Goal: Task Accomplishment & Management: Complete application form

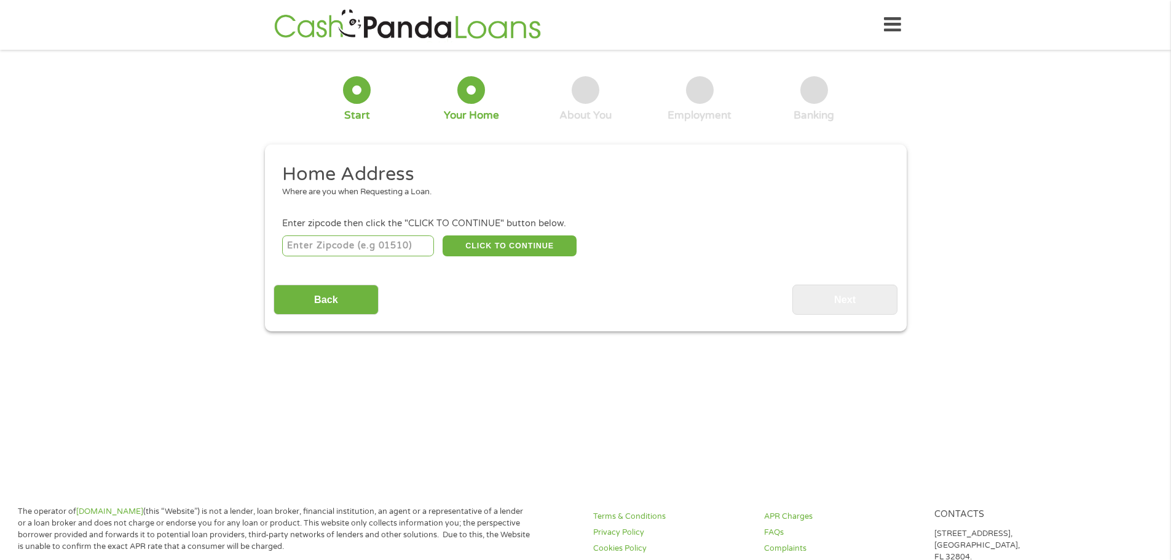
click at [378, 248] on input "number" at bounding box center [358, 245] width 152 height 21
type input "38122"
select select "[US_STATE]"
click at [500, 253] on button "CLICK TO CONTINUE" at bounding box center [510, 245] width 134 height 21
type input "38122"
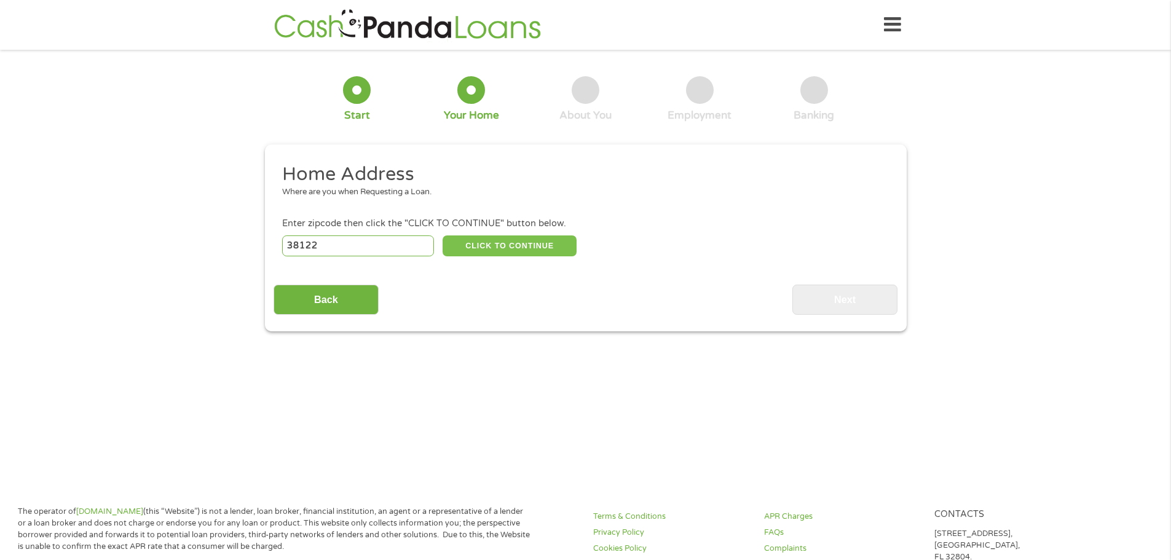
type input "[GEOGRAPHIC_DATA]"
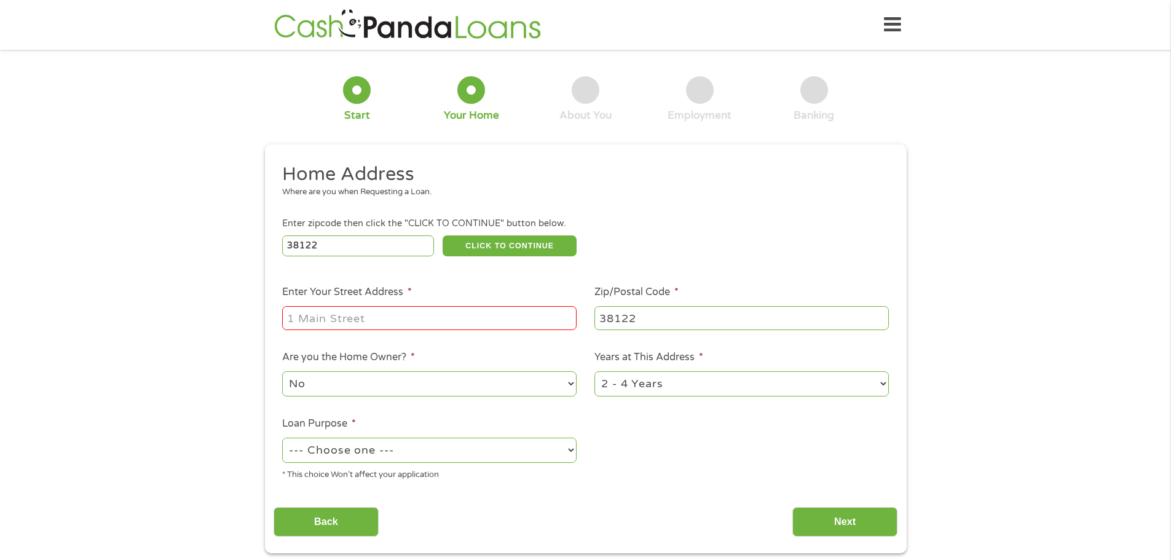
click at [385, 314] on input "Enter Your Street Address *" at bounding box center [429, 317] width 294 height 23
type input "[STREET_ADDRESS][PERSON_NAME]"
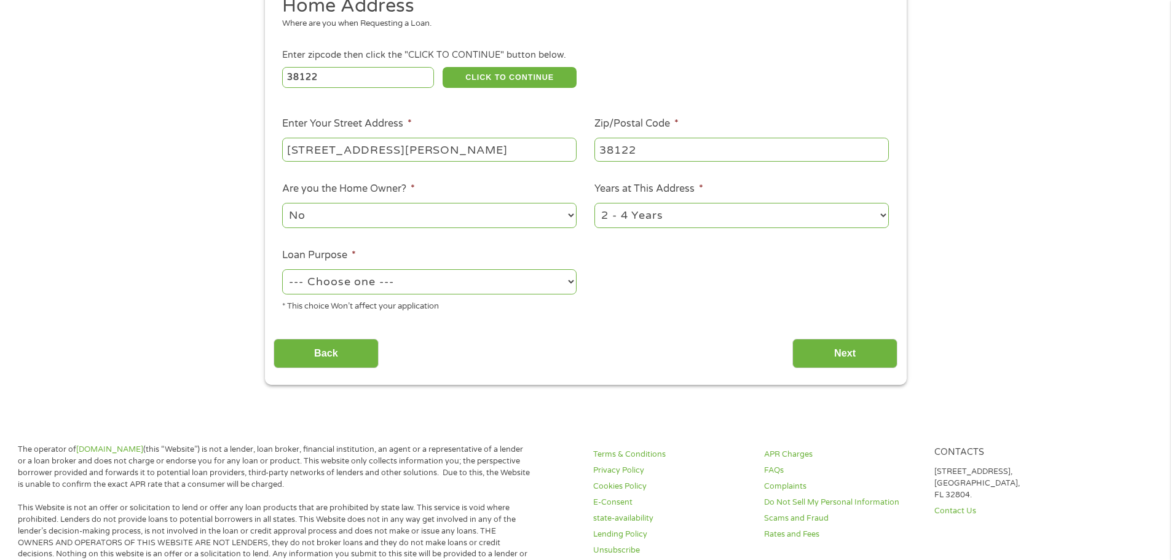
scroll to position [184, 0]
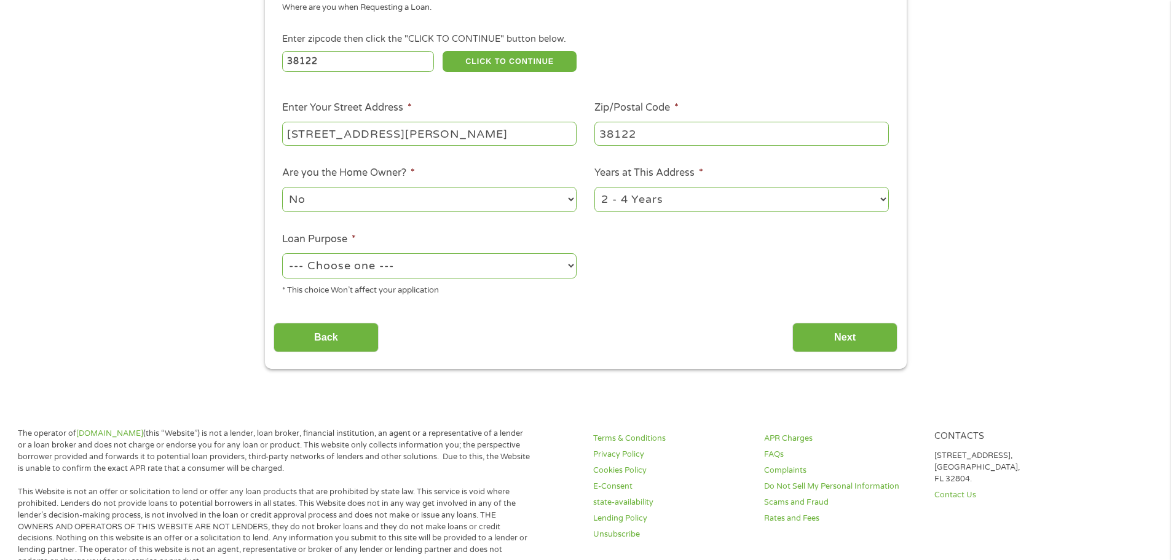
click at [363, 274] on select "--- Choose one --- Pay Bills Debt Consolidation Home Improvement Major Purchase…" at bounding box center [429, 265] width 294 height 25
select select "other"
click at [282, 253] on select "--- Choose one --- Pay Bills Debt Consolidation Home Improvement Major Purchase…" at bounding box center [429, 265] width 294 height 25
click at [644, 280] on ul "Home Address Where are you when Requesting a Loan. Enter zipcode then click the…" at bounding box center [586, 142] width 624 height 328
click at [844, 333] on input "Next" at bounding box center [844, 338] width 105 height 30
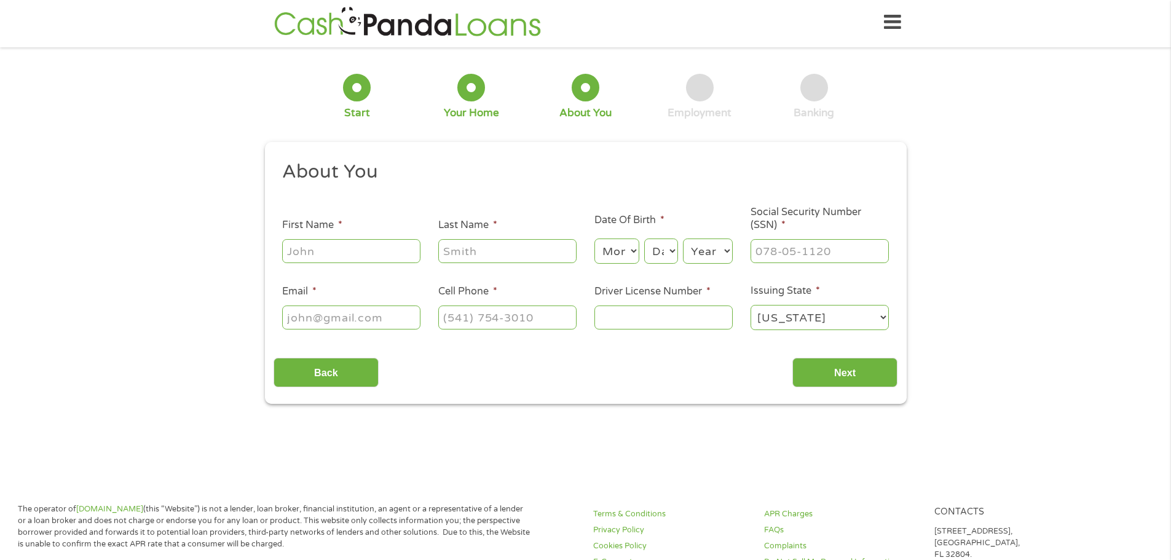
scroll to position [0, 0]
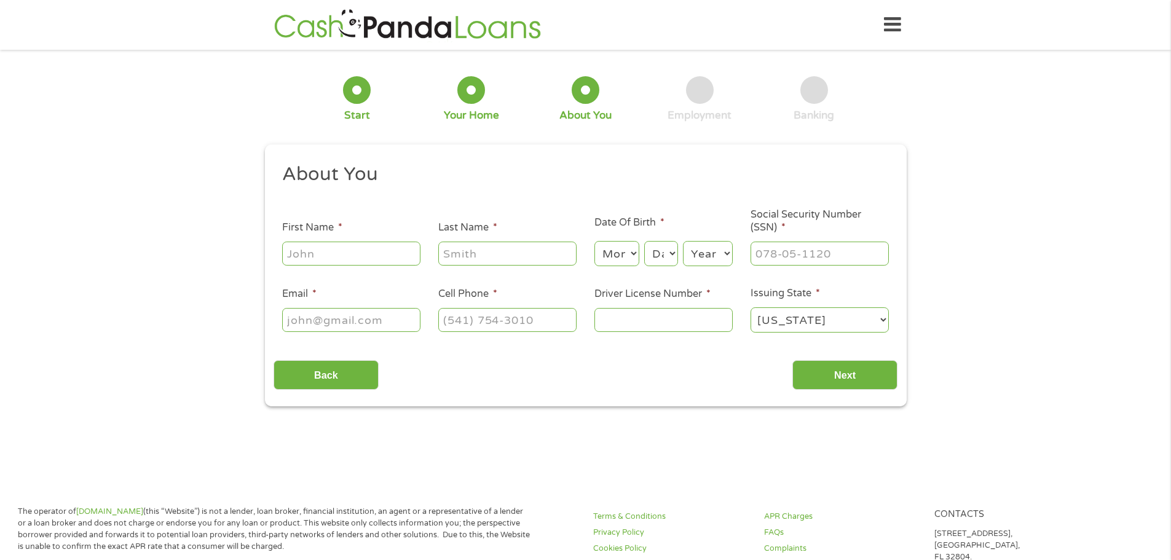
click at [368, 245] on input "First Name *" at bounding box center [351, 253] width 138 height 23
type input "Sienna"
type input "Jefferson"
type input "[EMAIL_ADDRESS][DOMAIN_NAME]"
type input "[PHONE_NUMBER]"
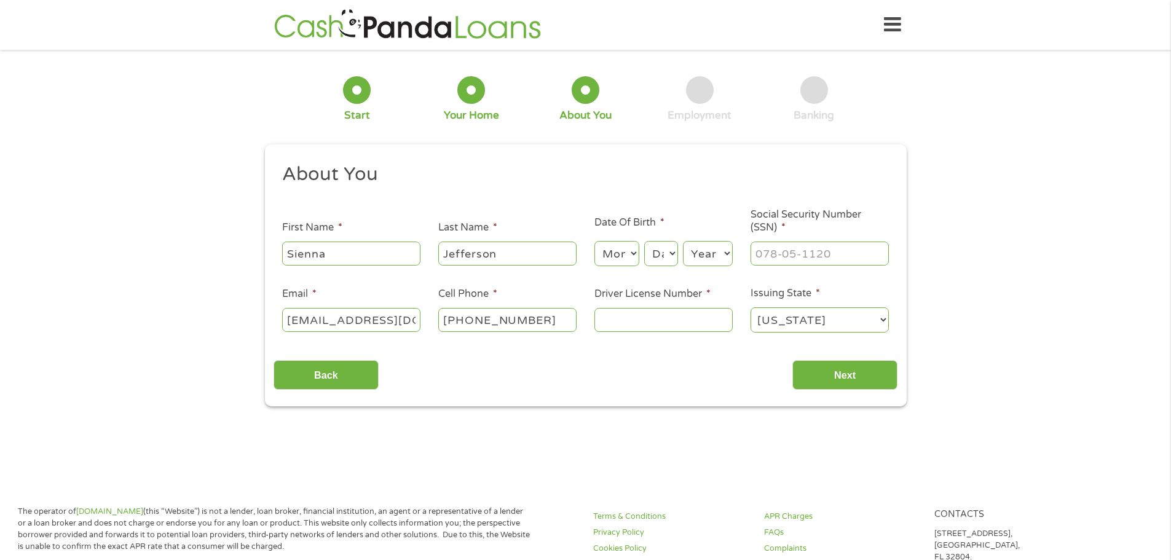
click at [615, 254] on select "Month 1 2 3 4 5 6 7 8 9 10 11 12" at bounding box center [616, 253] width 45 height 25
select select "7"
click at [594, 241] on select "Month 1 2 3 4 5 6 7 8 9 10 11 12" at bounding box center [616, 253] width 45 height 25
click at [658, 250] on select "Day 1 2 3 4 5 6 7 8 9 10 11 12 13 14 15 16 17 18 19 20 21 22 23 24 25 26 27 28 …" at bounding box center [660, 253] width 33 height 25
select select "28"
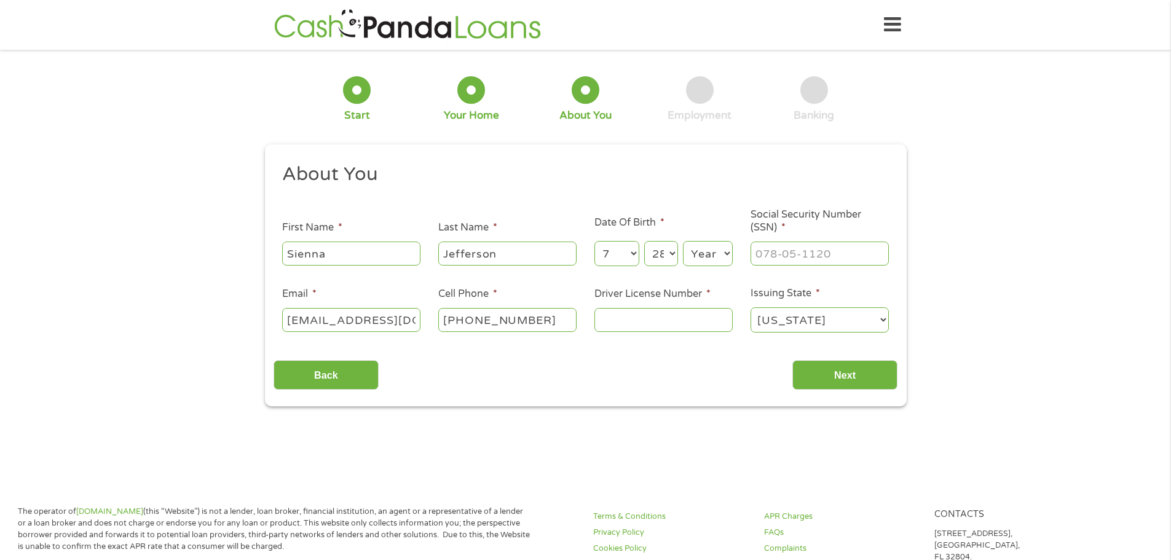
click at [644, 241] on select "Day 1 2 3 4 5 6 7 8 9 10 11 12 13 14 15 16 17 18 19 20 21 22 23 24 25 26 27 28 …" at bounding box center [660, 253] width 33 height 25
click at [728, 258] on select "Year [DATE] 2006 2005 2004 2003 2002 2001 2000 1999 1998 1997 1996 1995 1994 19…" at bounding box center [708, 253] width 50 height 25
select select "1999"
click at [683, 241] on select "Year [DATE] 2006 2005 2004 2003 2002 2001 2000 1999 1998 1997 1996 1995 1994 19…" at bounding box center [708, 253] width 50 height 25
click at [840, 261] on input "___-__-____" at bounding box center [820, 253] width 138 height 23
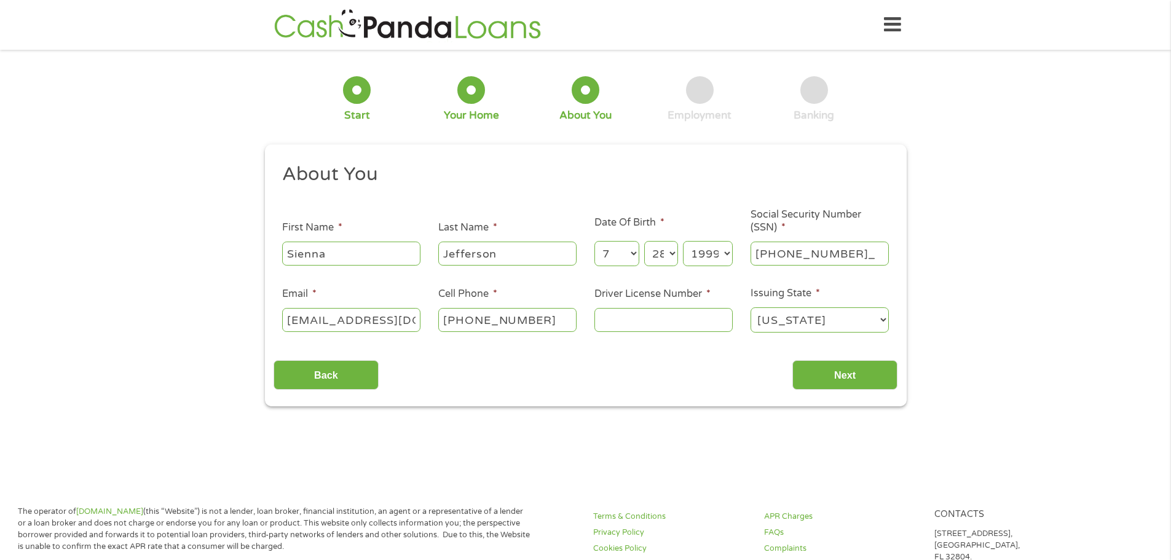
type input "410-87-5180"
click at [667, 315] on input "Driver License Number *" at bounding box center [663, 319] width 138 height 23
type input "122257525"
click at [824, 377] on input "Next" at bounding box center [844, 375] width 105 height 30
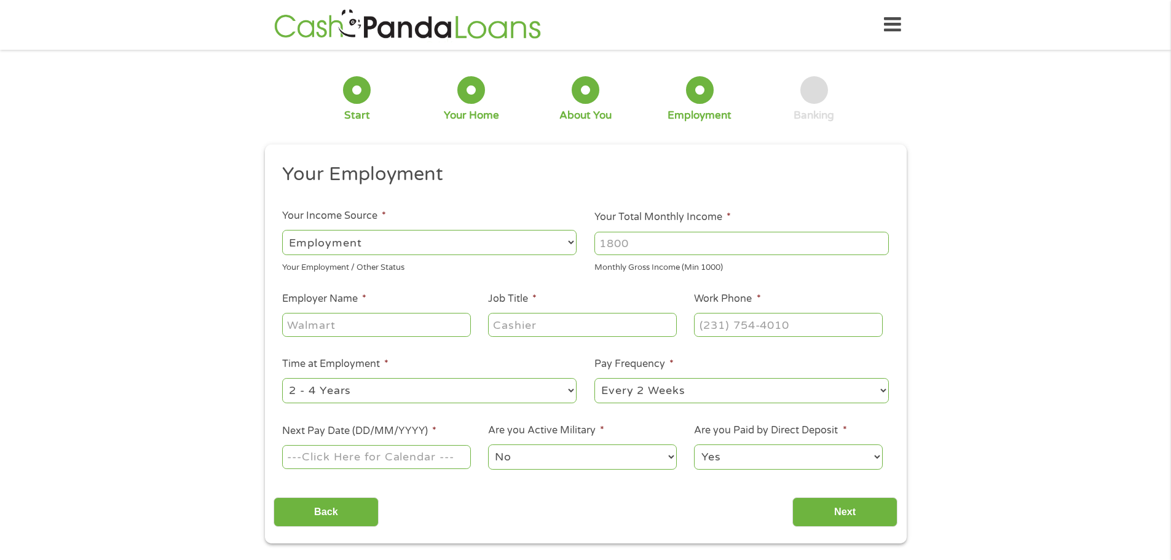
click at [659, 239] on input "Your Total Monthly Income *" at bounding box center [741, 243] width 294 height 23
type input "3500"
click at [369, 319] on input "Employer Name *" at bounding box center [376, 324] width 188 height 23
click at [379, 326] on input "Shelby County heallth deaprtment" at bounding box center [376, 324] width 188 height 23
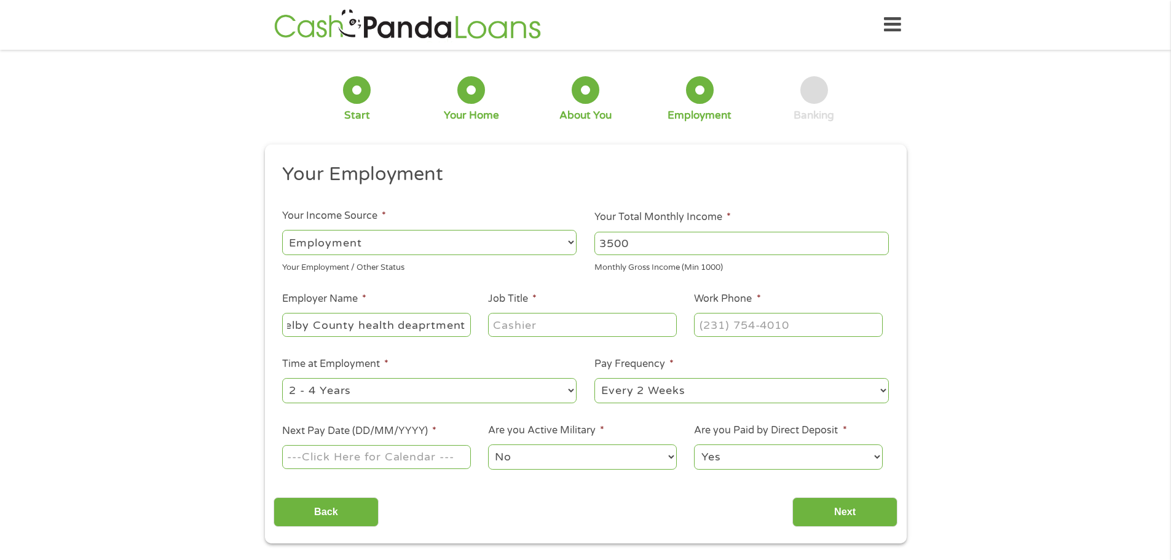
scroll to position [0, 21]
type input "Shelby County health deaprtment"
click at [523, 334] on input "Job Title *" at bounding box center [582, 324] width 188 height 23
type input "Healthcare Coordinator"
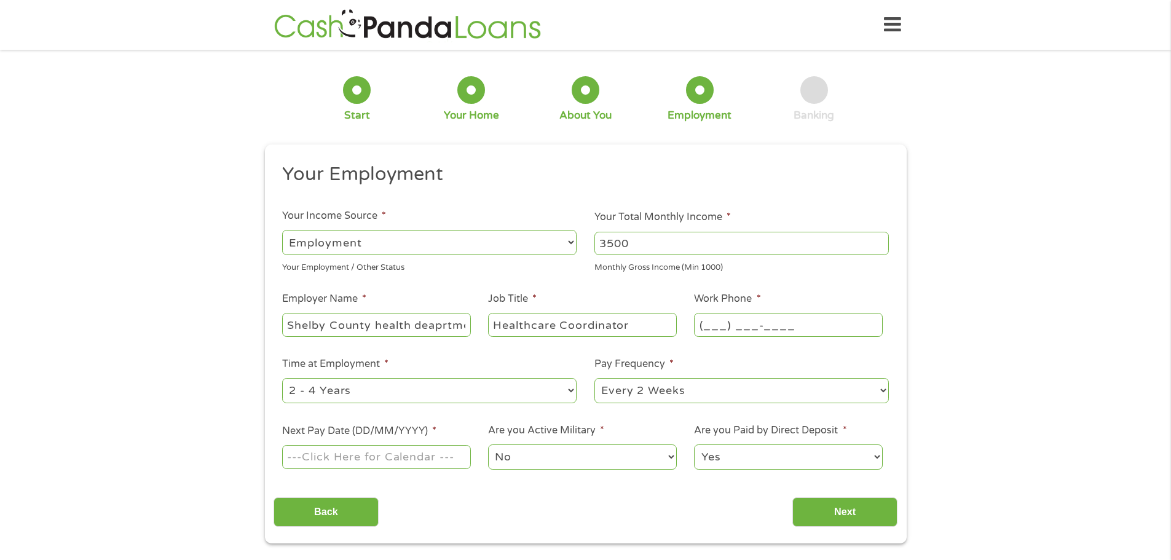
click at [742, 328] on input "(___) ___-____" at bounding box center [788, 324] width 188 height 23
click at [707, 320] on input "(___) ___-____" at bounding box center [788, 324] width 188 height 23
type input "[PHONE_NUMBER]"
click at [537, 384] on select "--- Choose one --- 1 Year or less 1 - 2 Years 2 - 4 Years Over 4 Years" at bounding box center [429, 390] width 294 height 25
select select "24months"
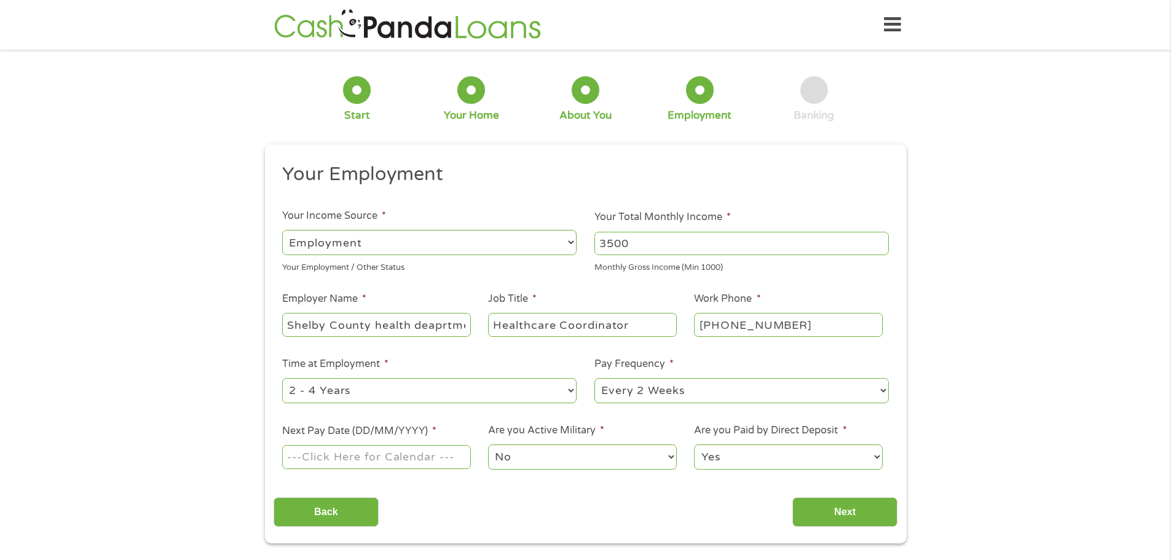
click at [282, 378] on select "--- Choose one --- 1 Year or less 1 - 2 Years 2 - 4 Years Over 4 Years" at bounding box center [429, 390] width 294 height 25
click at [699, 390] on select "--- Choose one --- Every 2 Weeks Every Week Monthly Semi-Monthly" at bounding box center [741, 390] width 294 height 25
select select "semimonthly"
click at [594, 378] on select "--- Choose one --- Every 2 Weeks Every Week Monthly Semi-Monthly" at bounding box center [741, 390] width 294 height 25
click at [361, 454] on input "Next Pay Date (DD/MM/YYYY) *" at bounding box center [376, 456] width 188 height 23
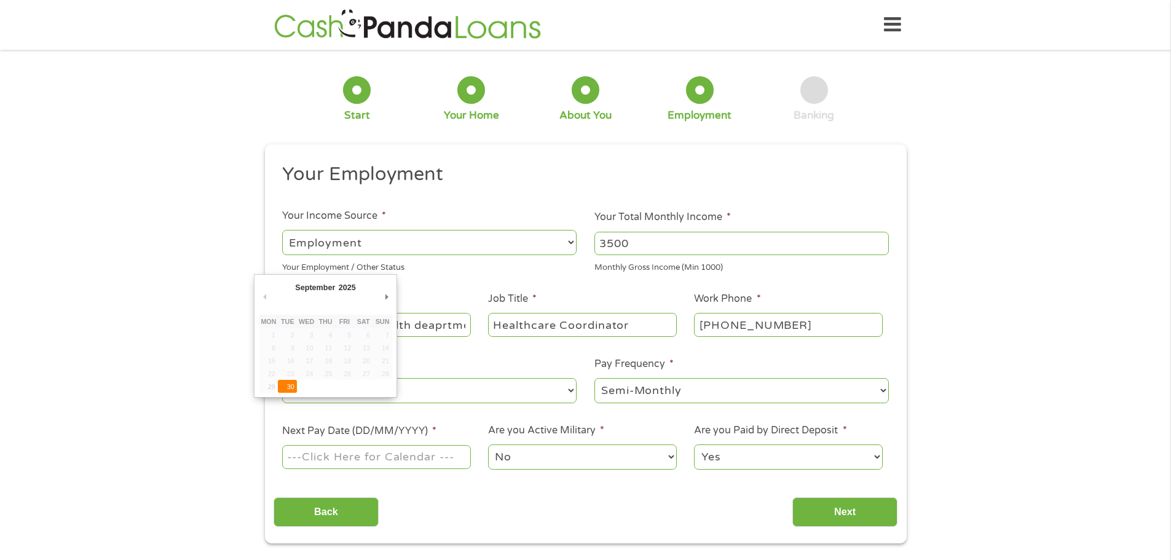
type input "[DATE]"
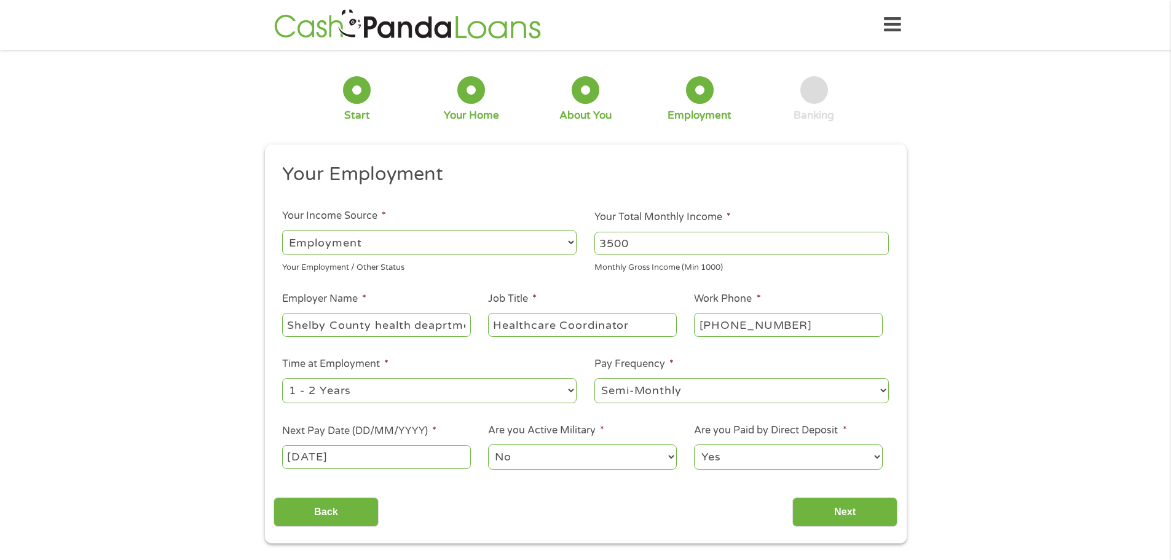
click at [556, 459] on select "No Yes" at bounding box center [582, 456] width 188 height 25
click at [758, 459] on select "Yes No" at bounding box center [788, 456] width 188 height 25
click at [894, 431] on ul "Your Employment Your Income Source * --- Choose one --- Employment [DEMOGRAPHIC…" at bounding box center [586, 321] width 624 height 318
click at [882, 509] on input "Next" at bounding box center [844, 512] width 105 height 30
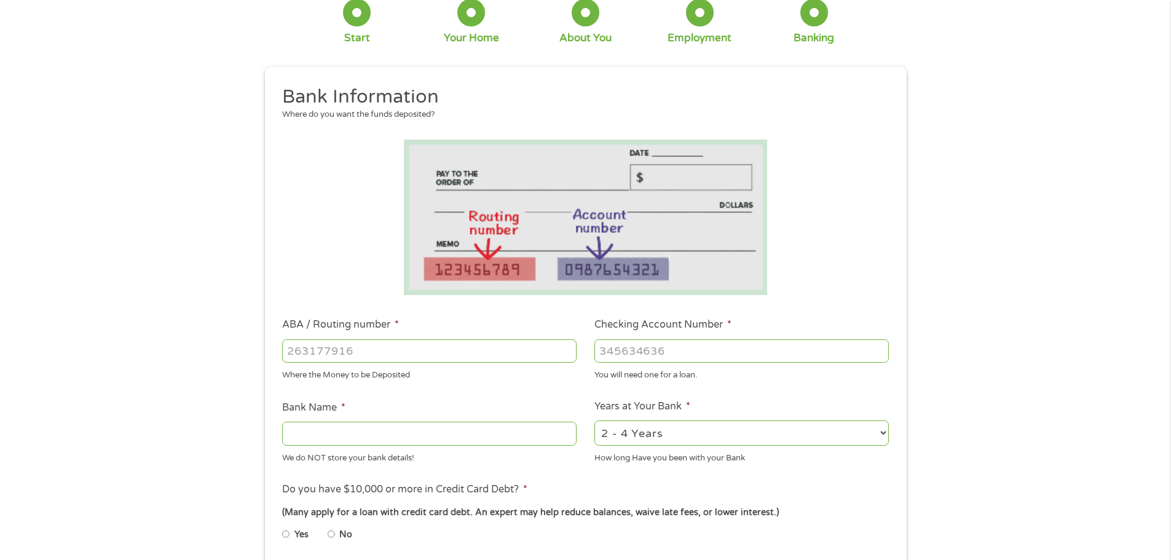
scroll to position [246, 0]
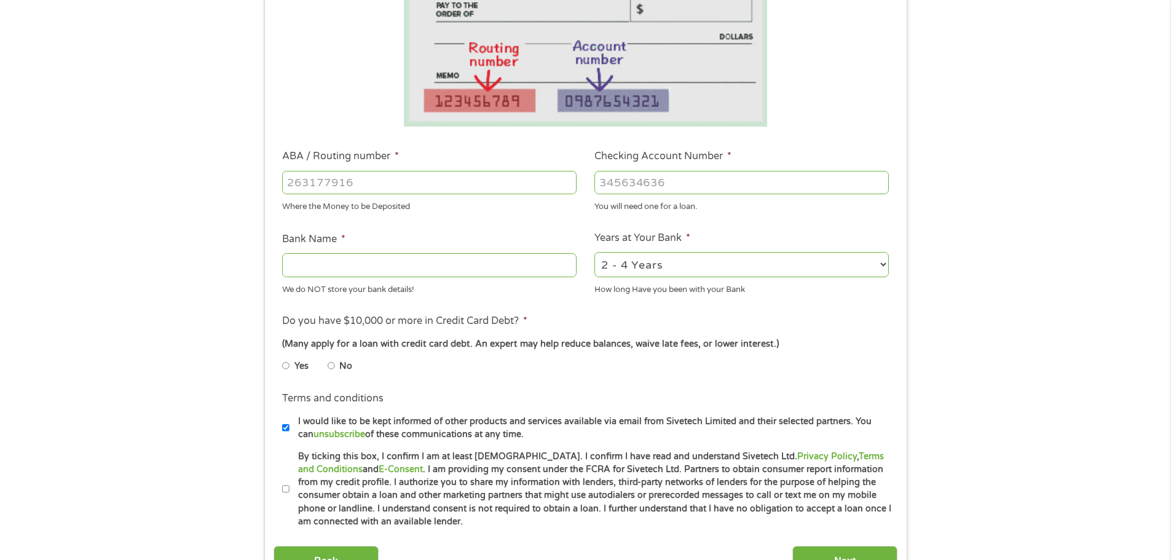
click at [329, 187] on input "ABA / Routing number *" at bounding box center [429, 182] width 294 height 23
drag, startPoint x: 340, startPoint y: 184, endPoint x: 562, endPoint y: 211, distance: 224.2
click at [562, 214] on ul "Bank Information Where do you want the funds deposited? ABA / Routing number * …" at bounding box center [586, 222] width 624 height 612
click at [448, 263] on input "Bank Name *" at bounding box center [429, 264] width 294 height 23
type input "Navy Federal Credit Union"
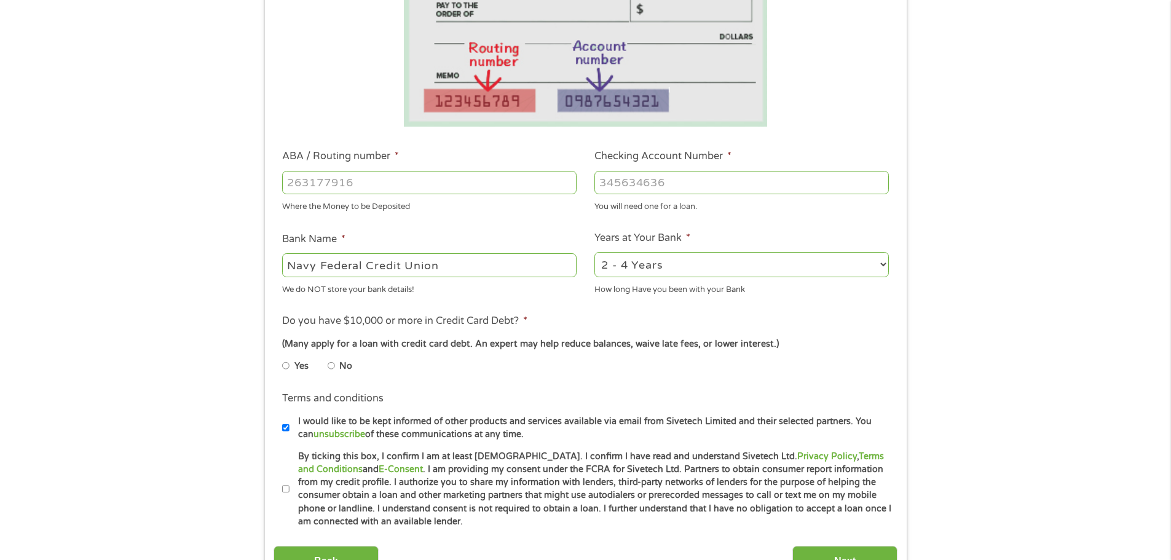
click at [330, 361] on input "No" at bounding box center [331, 366] width 7 height 20
radio input "true"
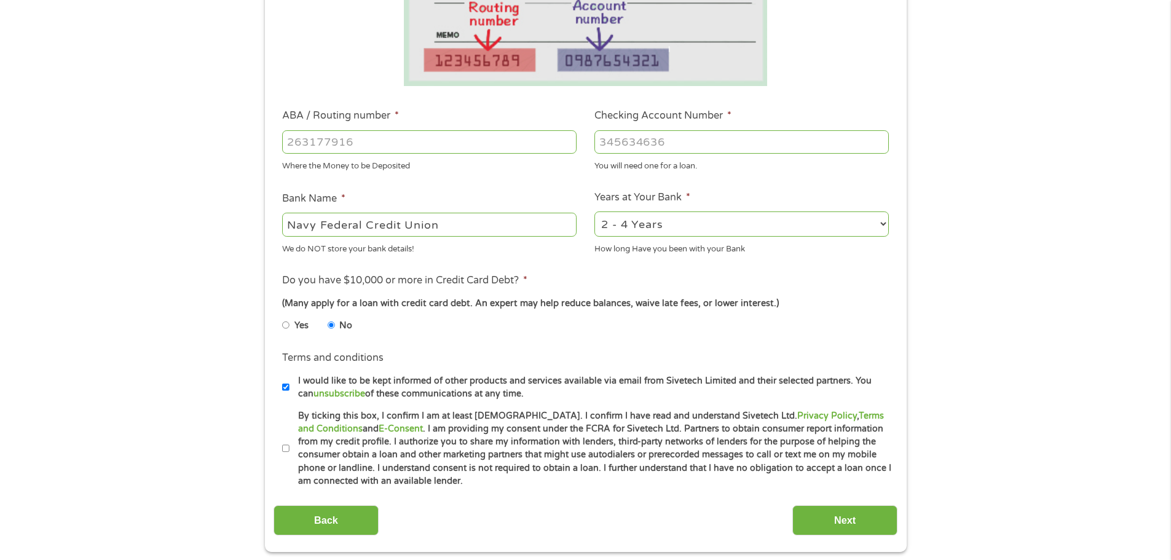
scroll to position [307, 0]
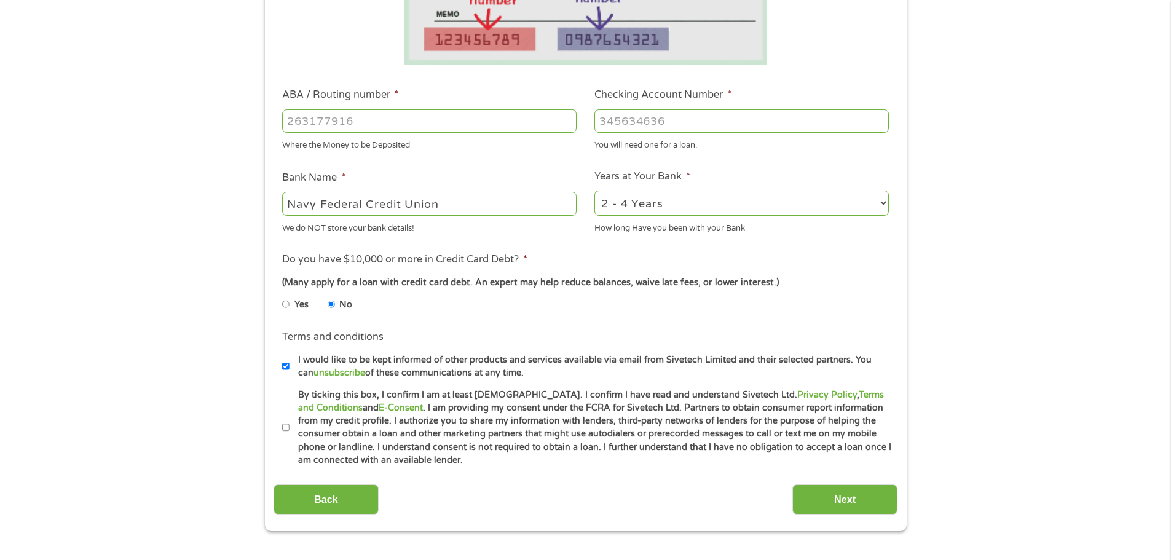
click at [284, 425] on input "By ticking this box, I confirm I am at least [DEMOGRAPHIC_DATA]. I confirm I ha…" at bounding box center [285, 428] width 7 height 20
checkbox input "true"
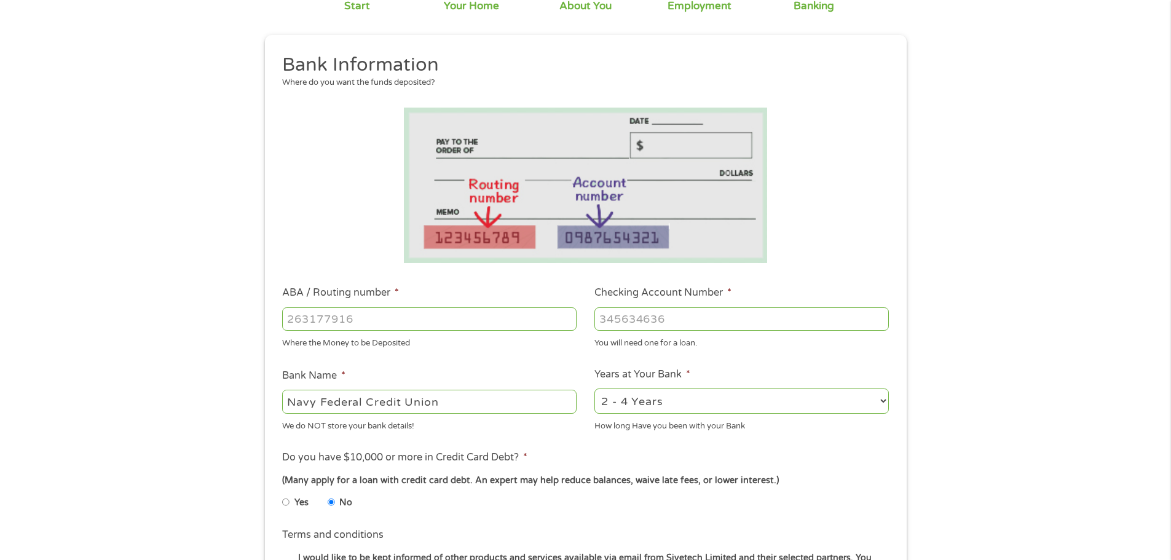
scroll to position [0, 0]
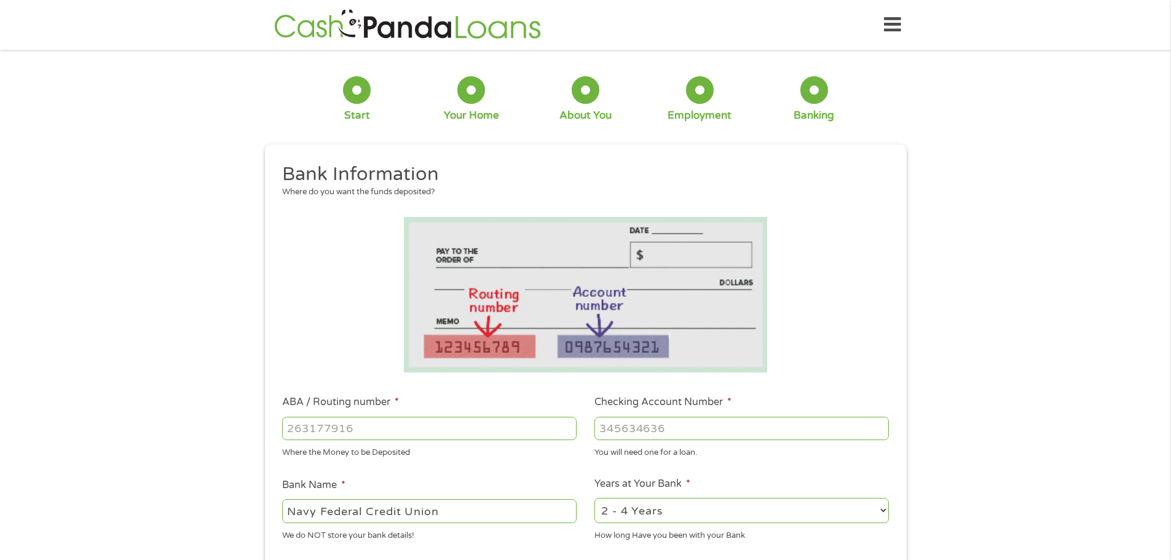
click at [677, 426] on input "Checking Account Number *" at bounding box center [741, 428] width 294 height 23
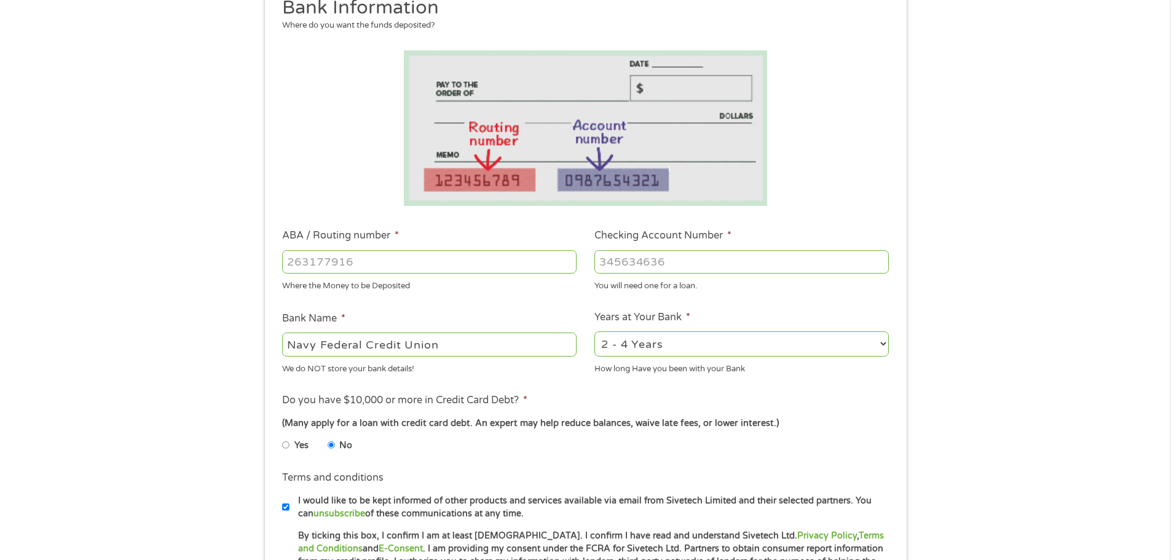
scroll to position [184, 0]
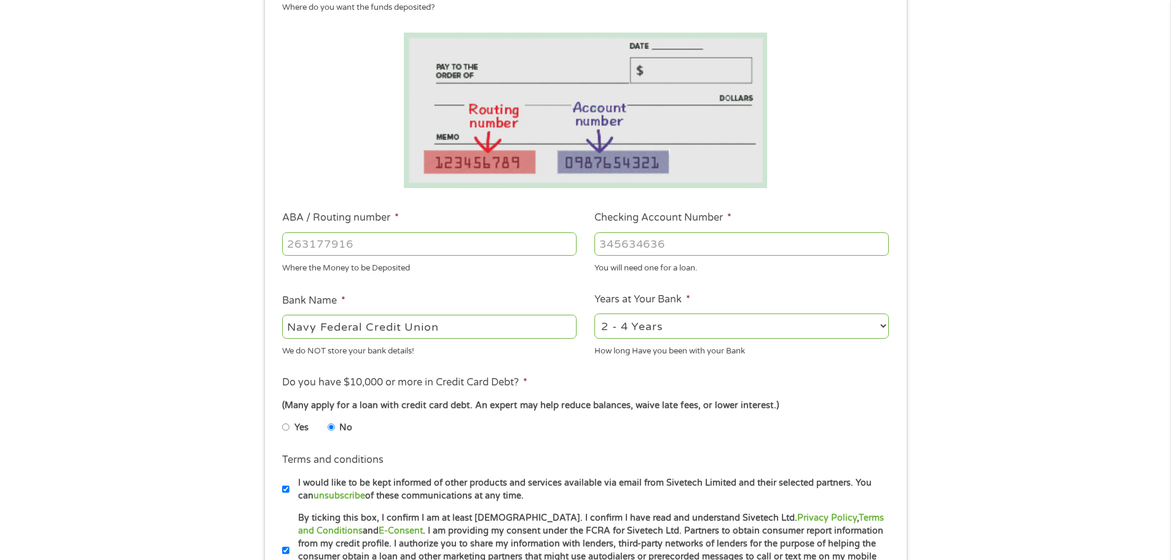
click at [402, 246] on input "ABA / Routing number *" at bounding box center [429, 243] width 294 height 23
click at [400, 233] on input "ABA / Routing number *" at bounding box center [429, 243] width 294 height 23
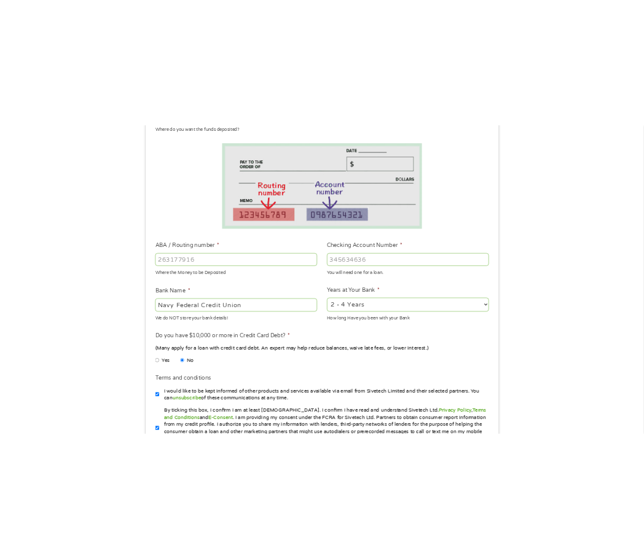
scroll to position [194, 0]
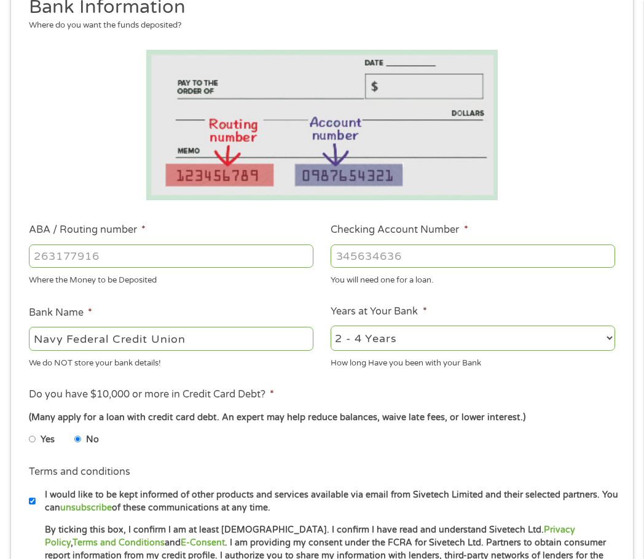
drag, startPoint x: 146, startPoint y: 258, endPoint x: 114, endPoint y: 232, distance: 41.1
click at [146, 258] on input "ABA / Routing number *" at bounding box center [171, 256] width 285 height 23
click at [204, 261] on input "ABA / Routing number *" at bounding box center [171, 256] width 285 height 23
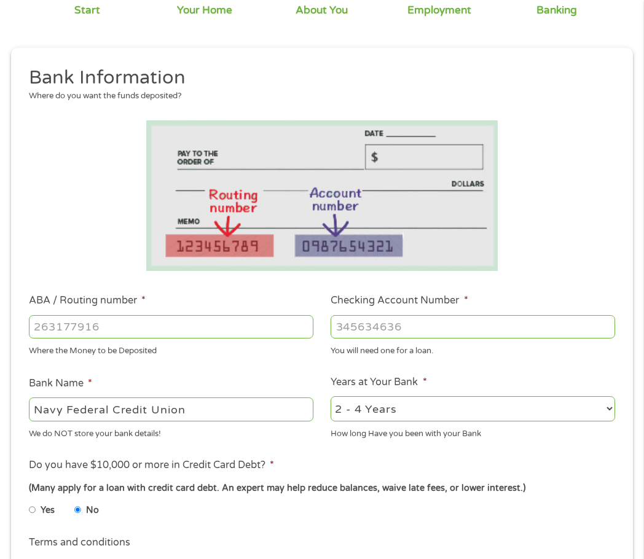
scroll to position [0, 0]
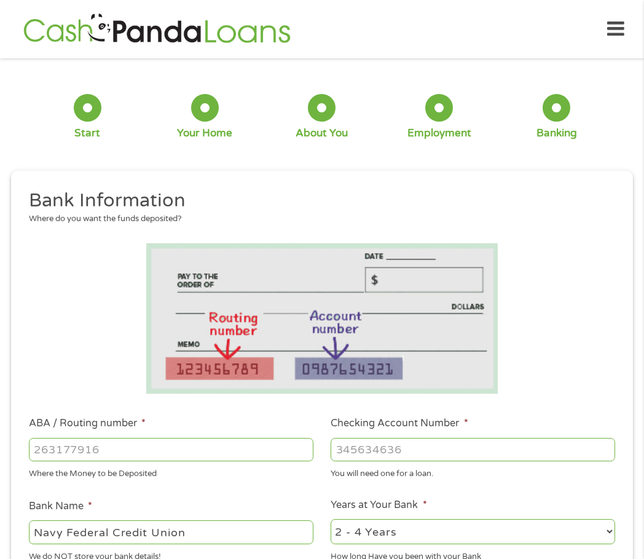
click at [420, 462] on div at bounding box center [473, 450] width 285 height 28
click at [416, 454] on input "Checking Account Number *" at bounding box center [473, 449] width 285 height 23
paste input "3"
click at [387, 443] on input "Checking Account Number *" at bounding box center [473, 449] width 285 height 23
type input "3172354007"
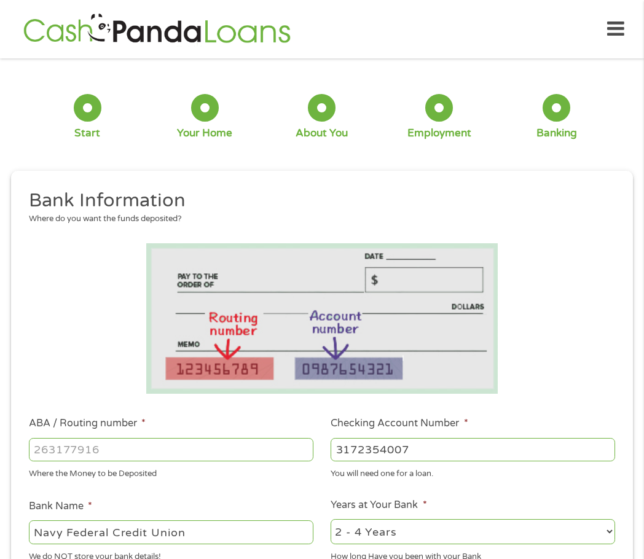
click at [286, 457] on input "ABA / Routing number *" at bounding box center [171, 449] width 285 height 23
type input "256074974"
type input "NAVY FEDERAL CREDIT UNION"
type input "256074974"
click at [239, 492] on ul "Bank Information Where do you want the funds deposited? ABA / Routing number * …" at bounding box center [322, 492] width 604 height 607
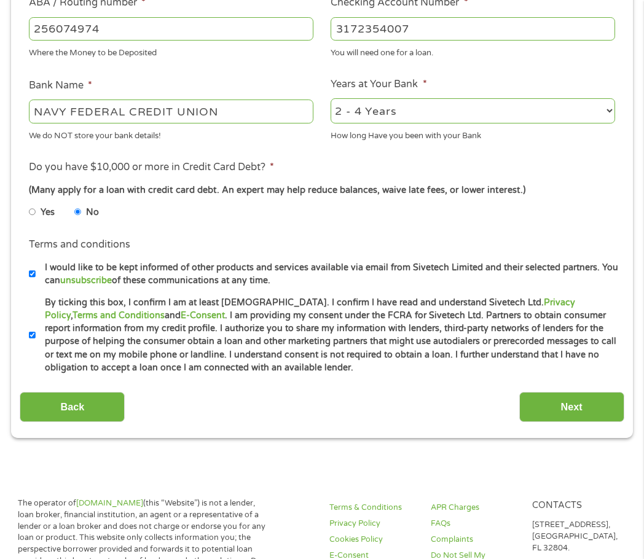
scroll to position [430, 0]
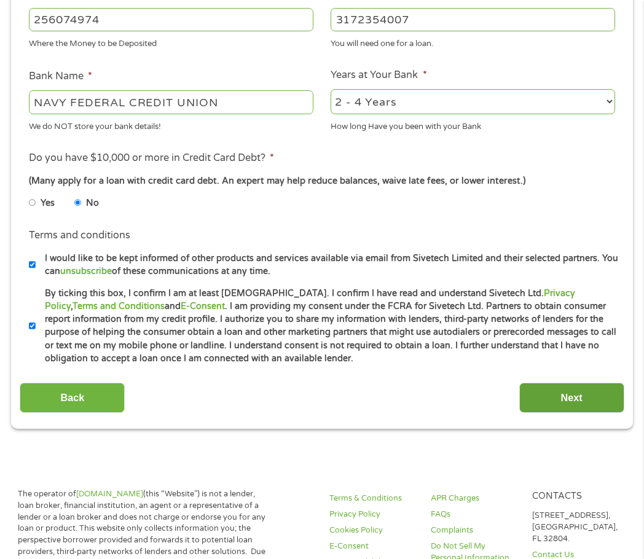
click at [559, 393] on input "Next" at bounding box center [571, 398] width 105 height 30
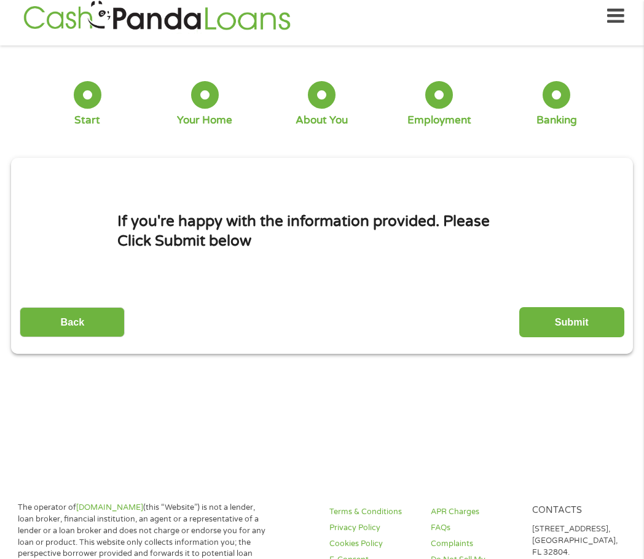
scroll to position [6, 0]
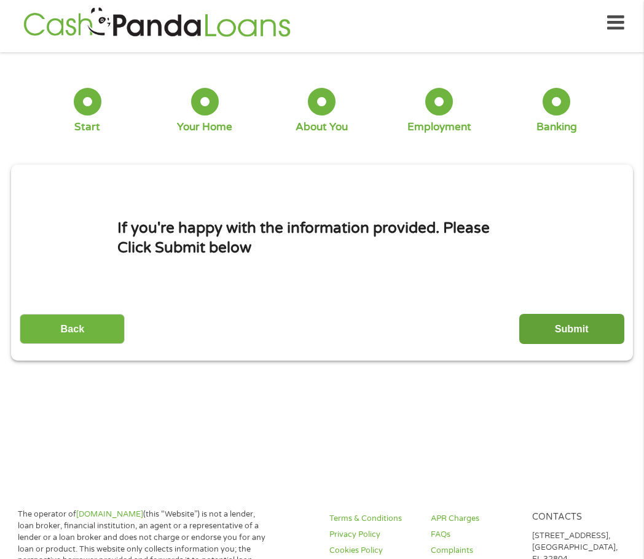
click at [593, 339] on input "Submit" at bounding box center [571, 329] width 105 height 30
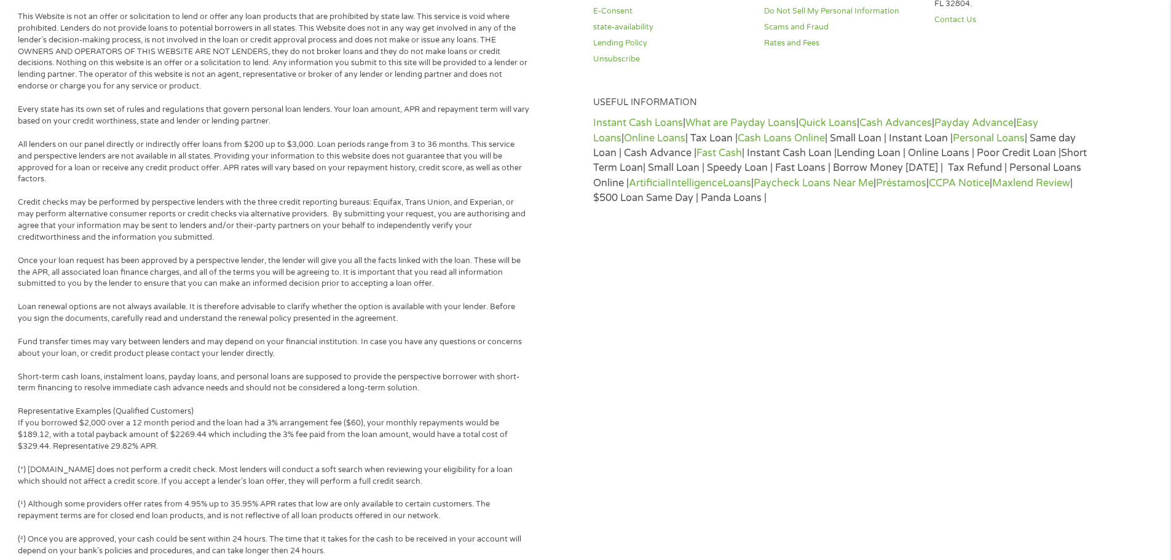
scroll to position [59, 0]
